Goal: Information Seeking & Learning: Learn about a topic

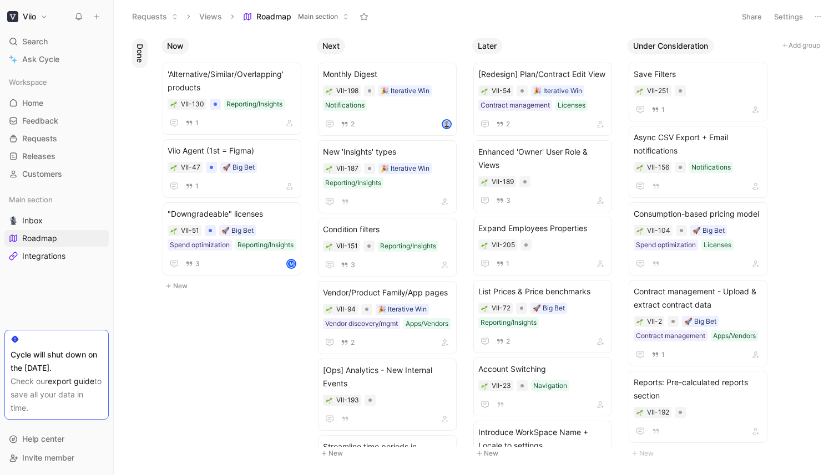
click at [292, 13] on button "Roadmap Main section" at bounding box center [296, 16] width 116 height 17
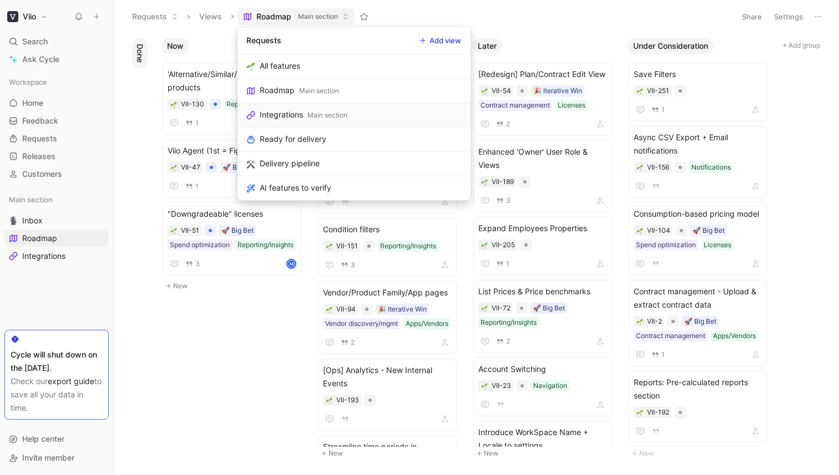
click at [287, 110] on div "Integrations" at bounding box center [281, 114] width 43 height 13
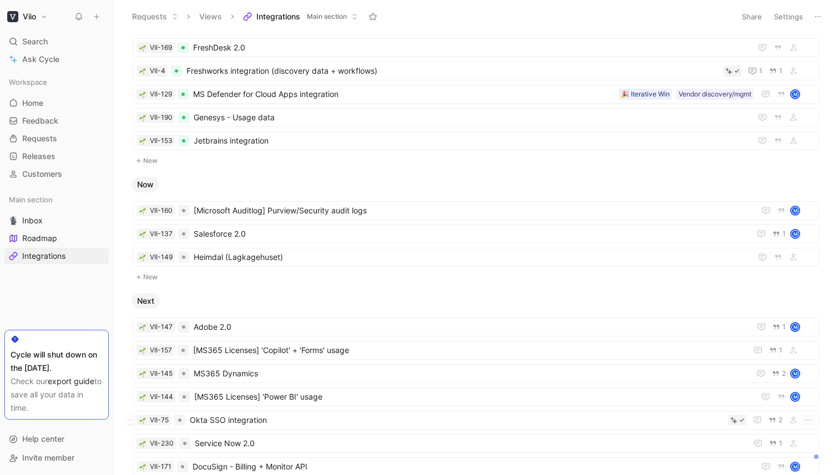
scroll to position [363, 0]
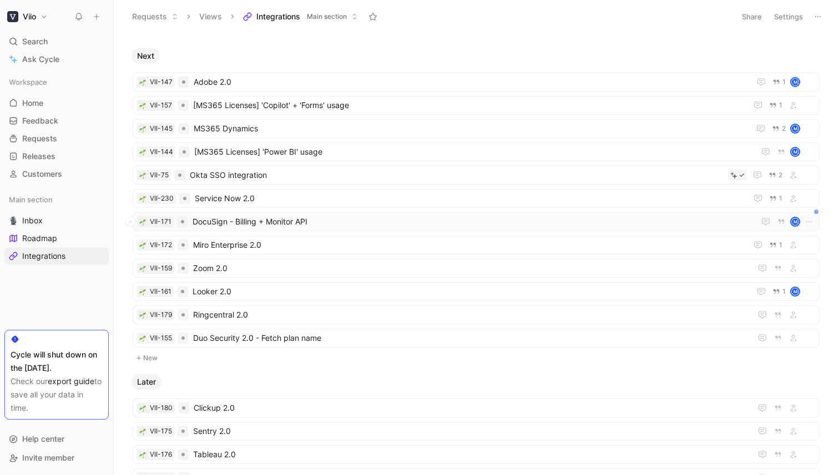
click at [258, 225] on span "DocuSign - Billing + Monitor API" at bounding box center [472, 221] width 558 height 13
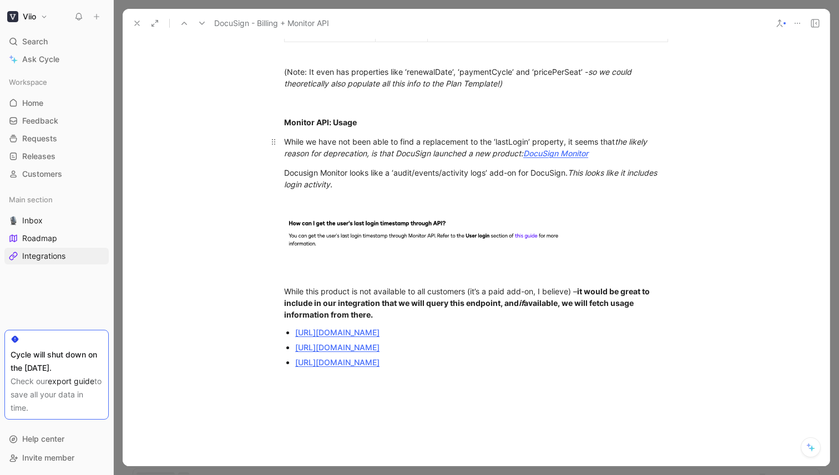
scroll to position [499, 0]
click at [452, 397] on div "Problems We do not have any Plans info or Total purchased seats available for D…" at bounding box center [476, 88] width 707 height 619
click at [732, 366] on div "Problems We do not have any Plans info or Total purchased seats available for D…" at bounding box center [476, 123] width 707 height 689
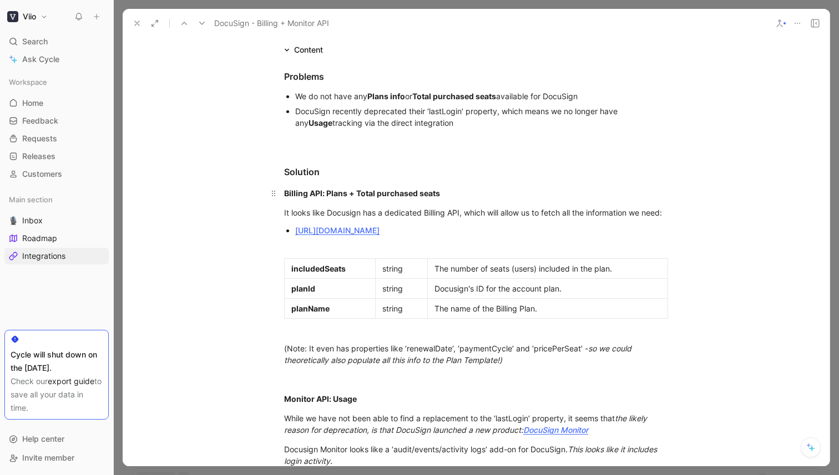
scroll to position [223, 0]
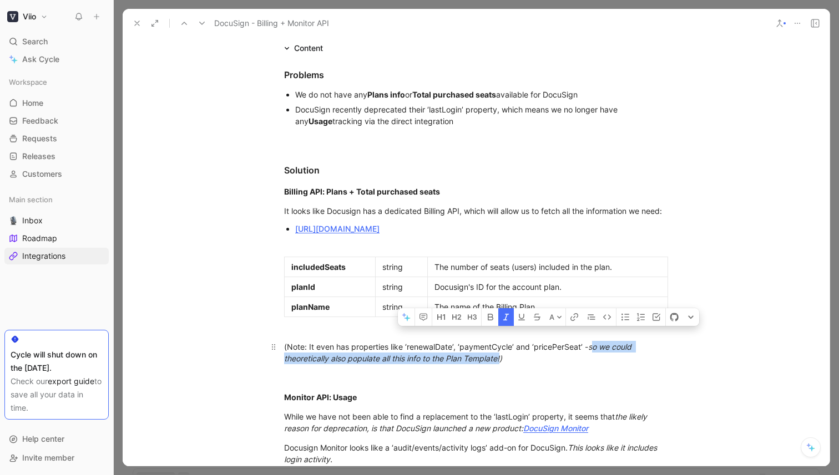
drag, startPoint x: 503, startPoint y: 360, endPoint x: 592, endPoint y: 352, distance: 89.1
click at [592, 351] on em "so we could theoretically also populate all this info to the Plan Template!)" at bounding box center [459, 352] width 350 height 21
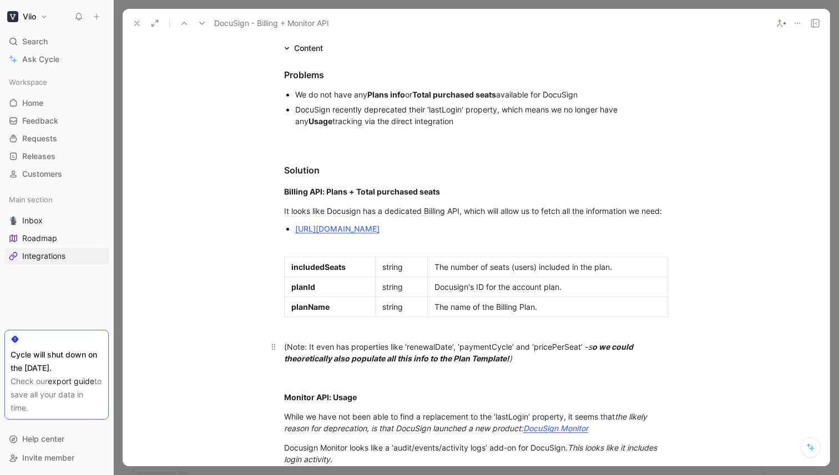
drag, startPoint x: 601, startPoint y: 348, endPoint x: 593, endPoint y: 361, distance: 16.0
click at [601, 348] on em "o we could theoretically also populate all this info to the Plan Template!" at bounding box center [459, 352] width 351 height 21
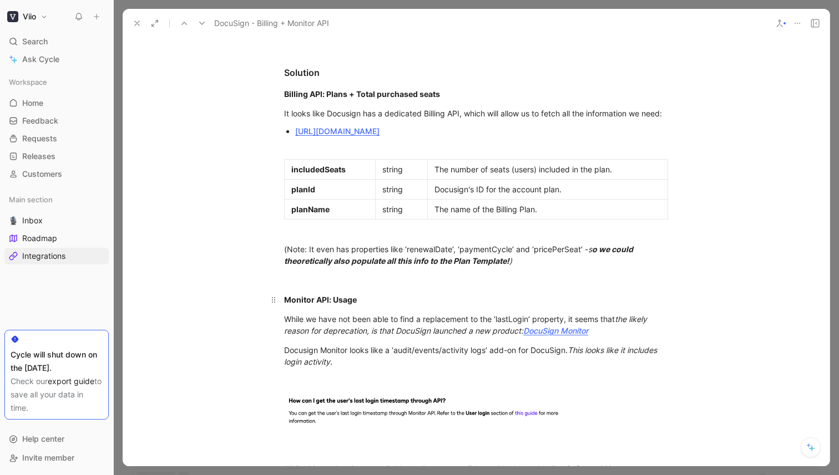
scroll to position [322, 0]
